Goal: Task Accomplishment & Management: Manage account settings

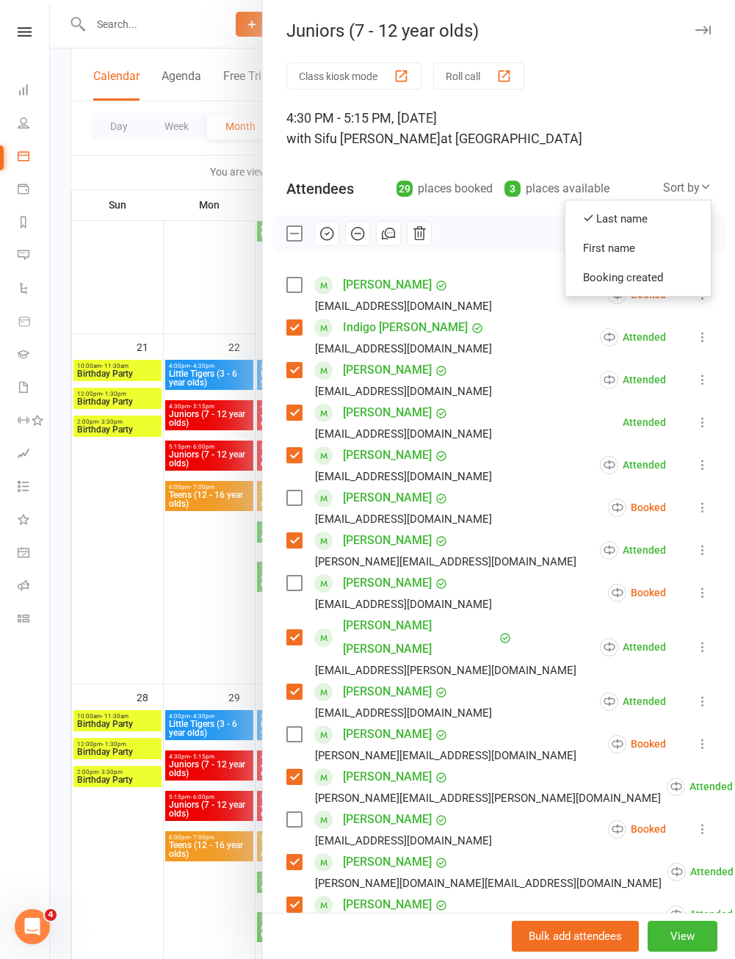
click at [158, 607] on div at bounding box center [392, 479] width 685 height 959
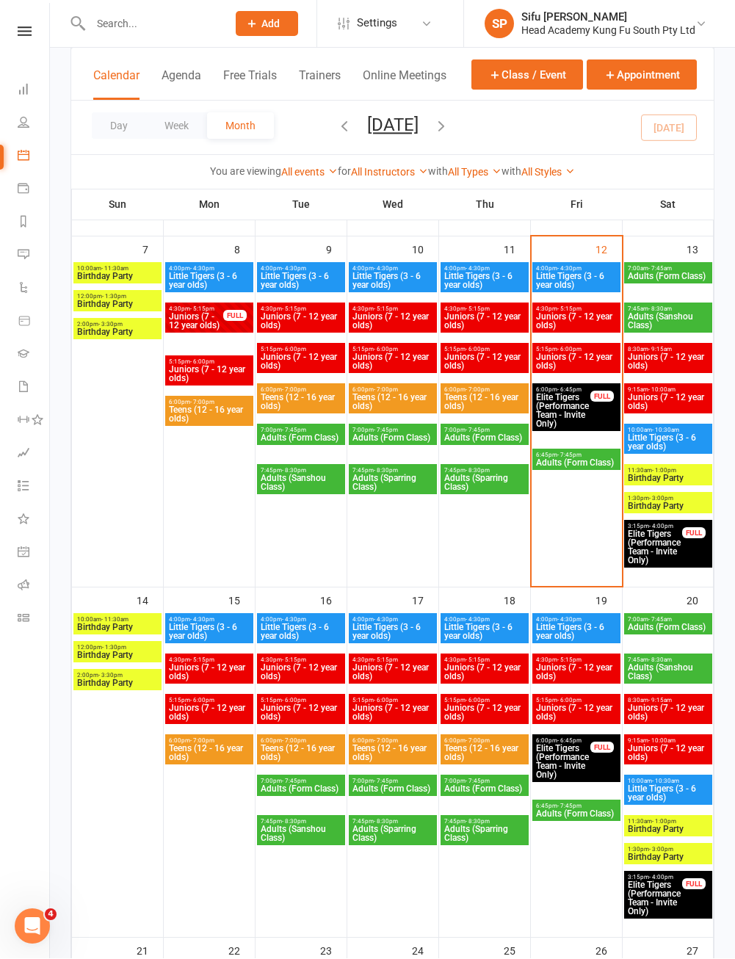
click at [584, 366] on span "Juniors (7 - 12 year olds)" at bounding box center [576, 362] width 82 height 18
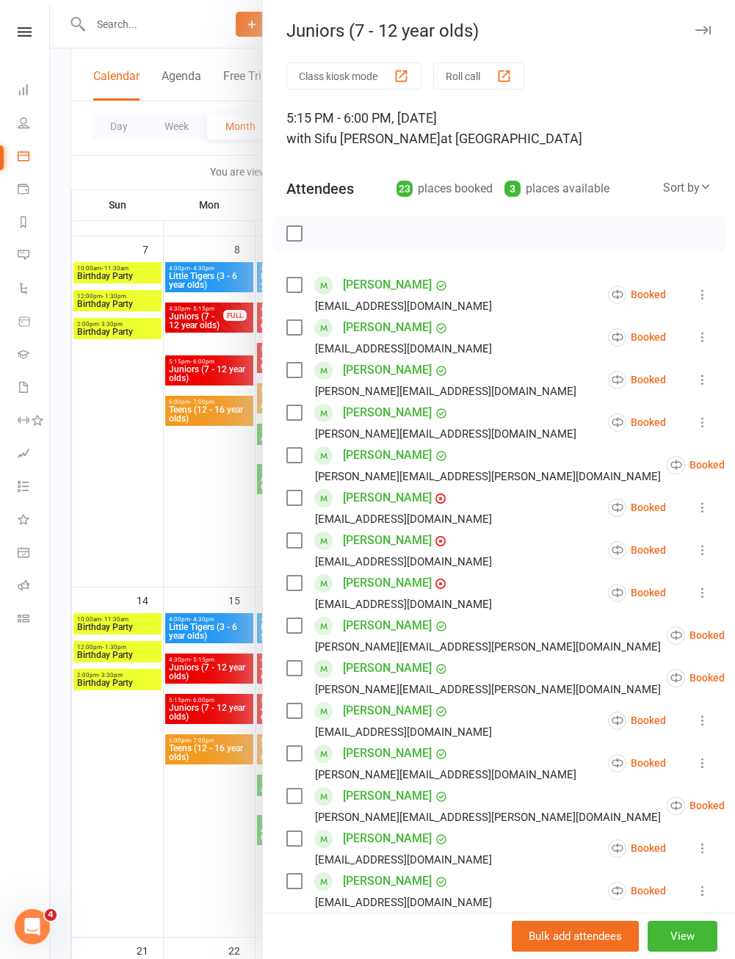
click at [291, 292] on label at bounding box center [293, 284] width 15 height 15
click at [290, 335] on label at bounding box center [293, 327] width 15 height 15
click at [300, 368] on label at bounding box center [293, 370] width 15 height 15
click at [296, 420] on label at bounding box center [293, 412] width 15 height 15
click at [300, 461] on label at bounding box center [293, 455] width 15 height 15
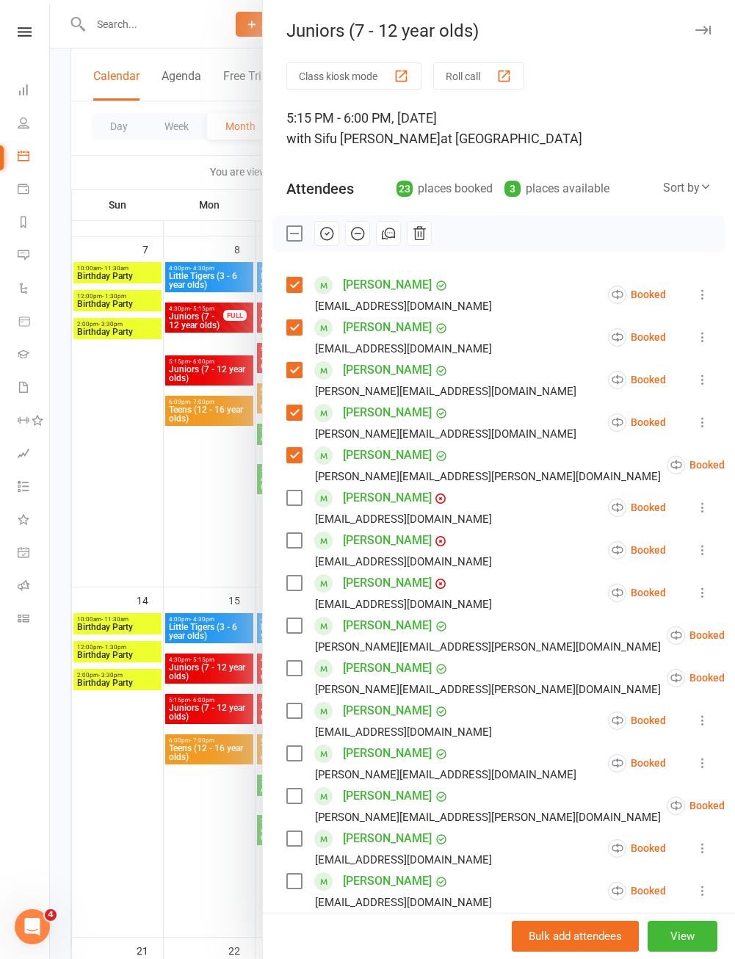
click at [291, 501] on label at bounding box center [293, 497] width 15 height 15
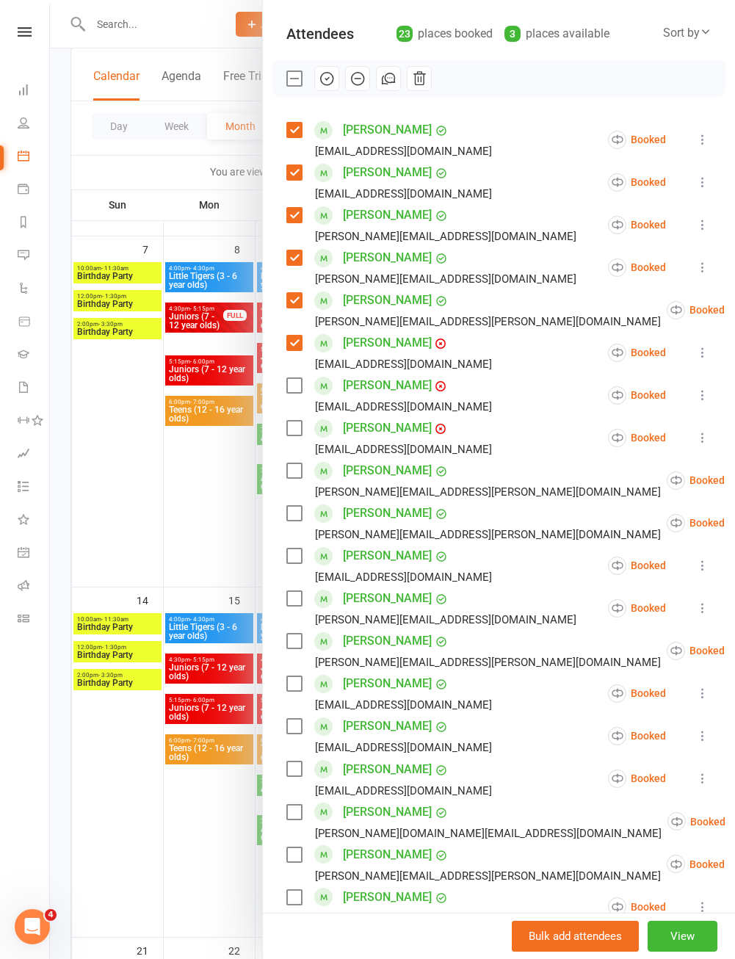
scroll to position [160, 0]
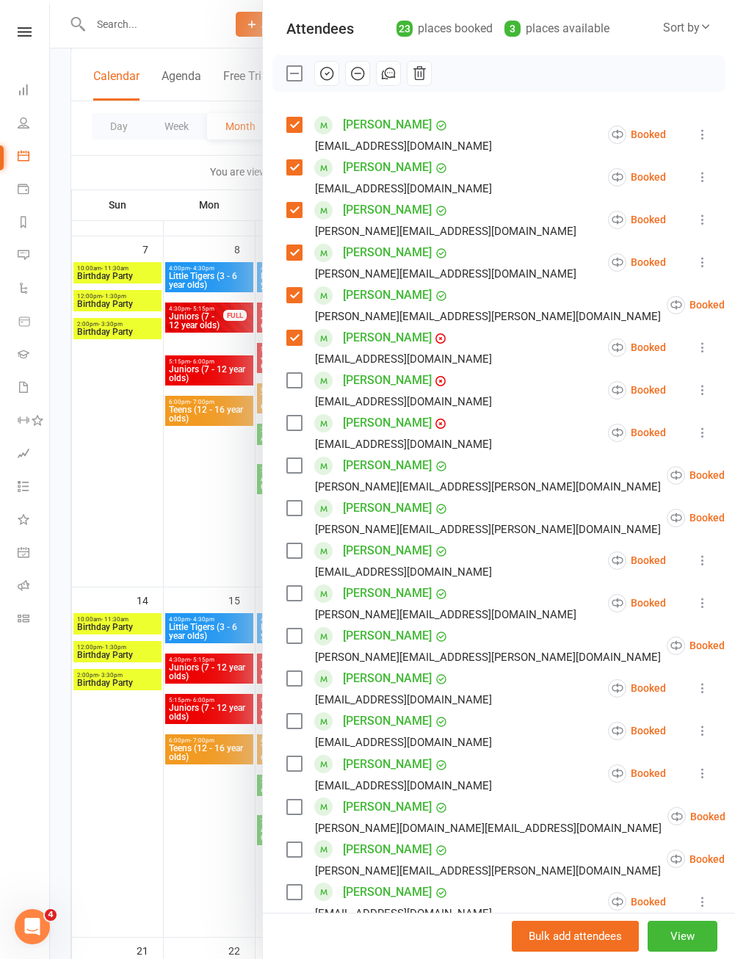
click at [288, 463] on label at bounding box center [293, 465] width 15 height 15
click at [291, 515] on label at bounding box center [293, 508] width 15 height 15
click at [293, 558] on label at bounding box center [293, 550] width 15 height 15
click at [301, 600] on label at bounding box center [293, 593] width 15 height 15
click at [289, 638] on label at bounding box center [293, 635] width 15 height 15
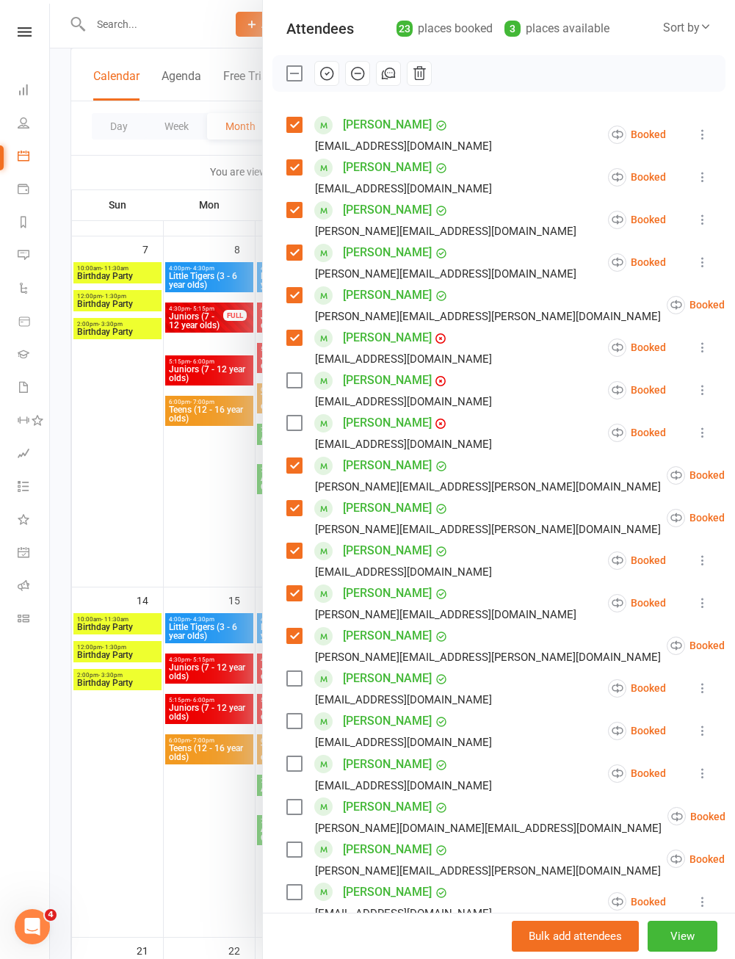
click at [287, 686] on label at bounding box center [293, 678] width 15 height 15
click at [296, 738] on div "[EMAIL_ADDRESS][DOMAIN_NAME]" at bounding box center [391, 742] width 211 height 19
click at [294, 724] on label at bounding box center [293, 721] width 15 height 15
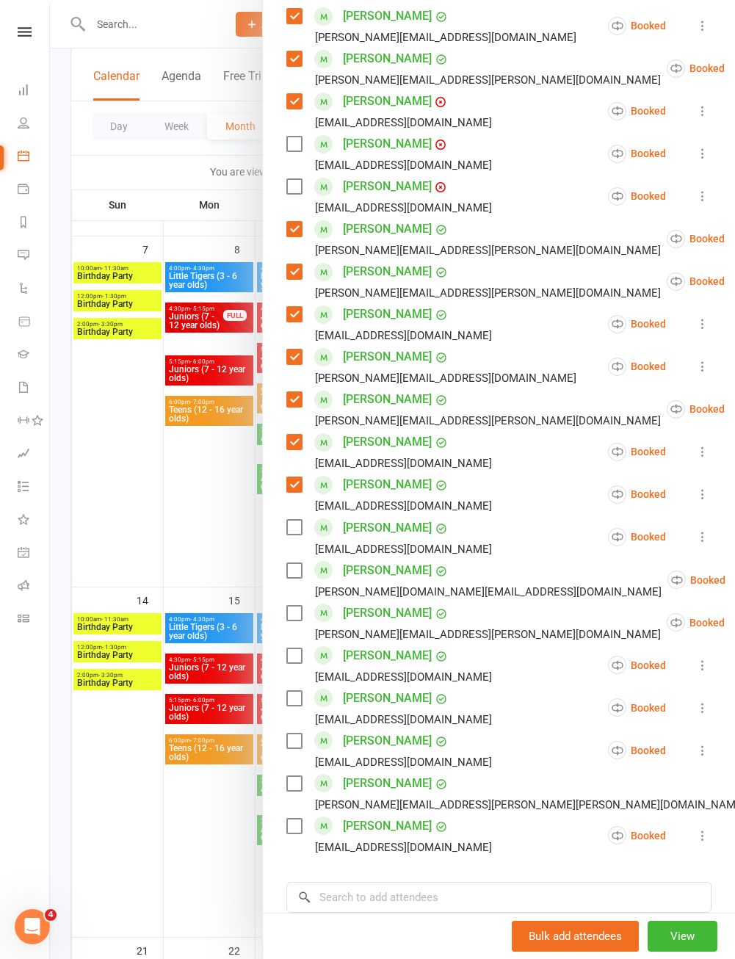
scroll to position [403, 0]
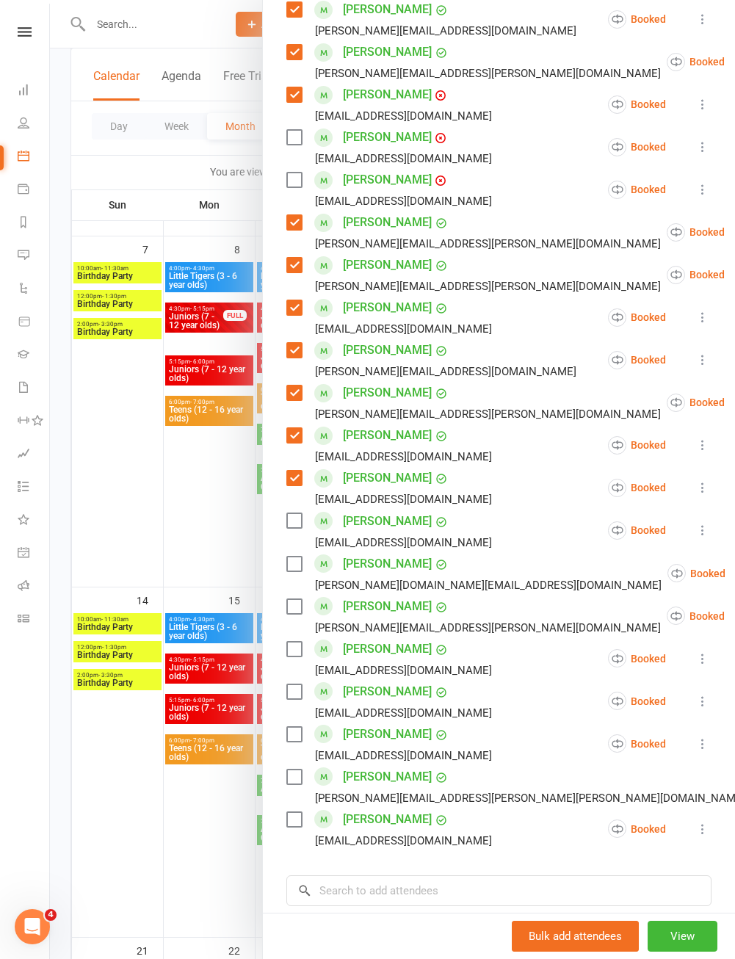
click at [297, 569] on label at bounding box center [293, 563] width 15 height 15
click at [301, 609] on label at bounding box center [293, 606] width 15 height 15
click at [302, 669] on div "[EMAIL_ADDRESS][DOMAIN_NAME]" at bounding box center [391, 670] width 211 height 19
click at [288, 654] on label at bounding box center [293, 649] width 15 height 15
click at [299, 740] on label at bounding box center [293, 734] width 15 height 15
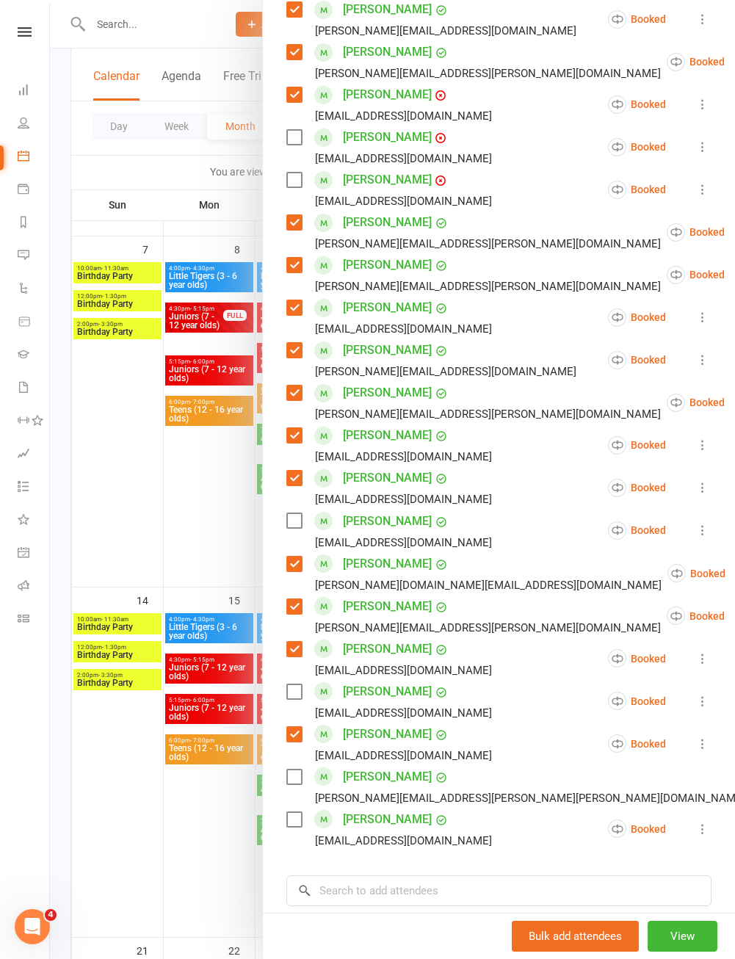
click at [305, 795] on div "[PERSON_NAME][EMAIL_ADDRESS][PERSON_NAME][PERSON_NAME][DOMAIN_NAME]" at bounding box center [518, 797] width 465 height 19
click at [291, 777] on label at bounding box center [293, 776] width 15 height 15
click at [299, 827] on label at bounding box center [293, 819] width 15 height 15
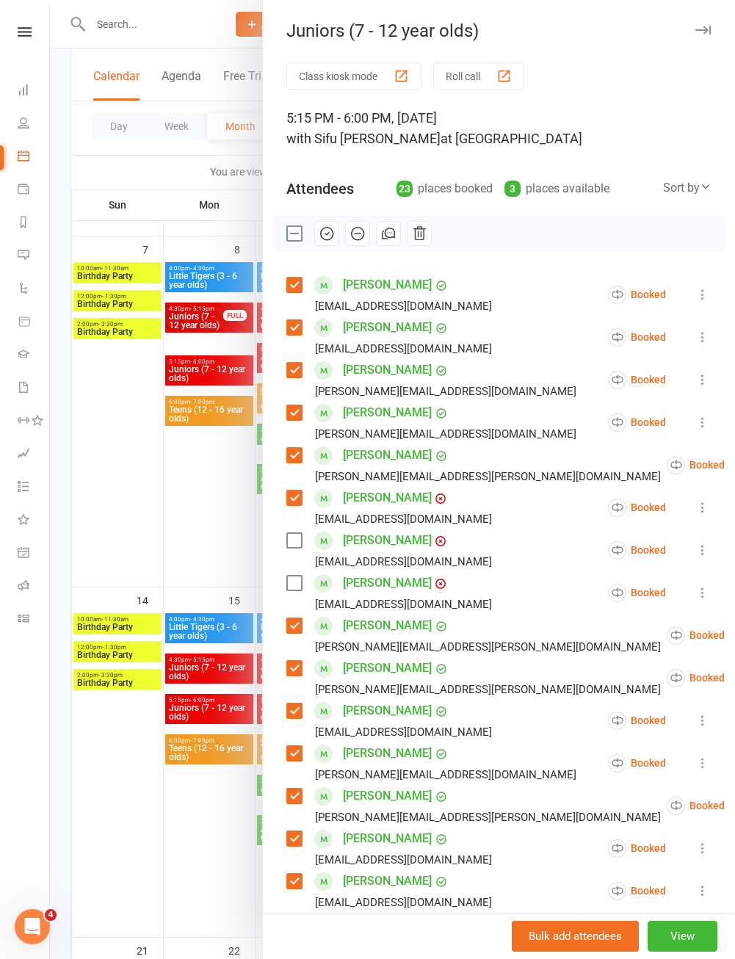
scroll to position [0, 0]
click at [334, 236] on icon "button" at bounding box center [327, 233] width 16 height 16
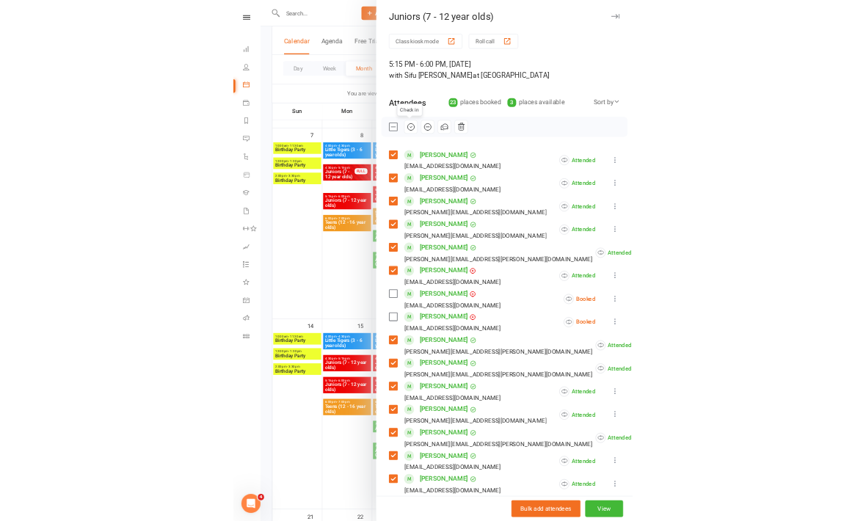
scroll to position [646, 0]
